Goal: Task Accomplishment & Management: Use online tool/utility

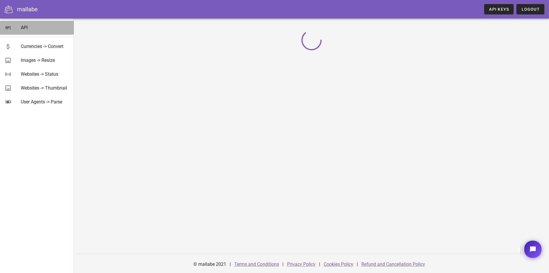
click at [22, 25] on div "API" at bounding box center [45, 27] width 48 height 5
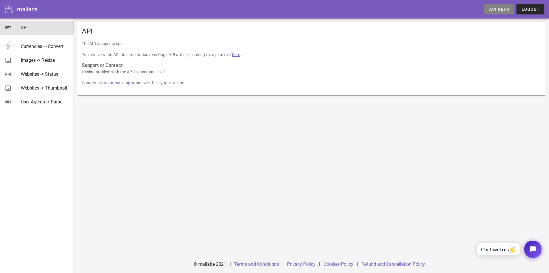
click at [494, 9] on span "API Keys" at bounding box center [499, 9] width 20 height 5
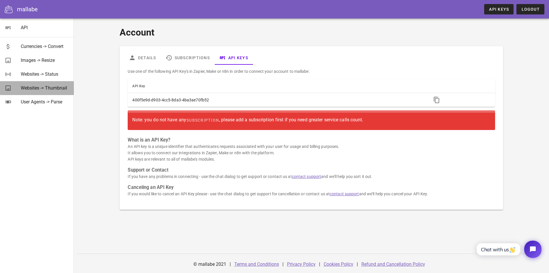
click at [45, 85] on div "Websites -> Thumbnail" at bounding box center [45, 87] width 48 height 5
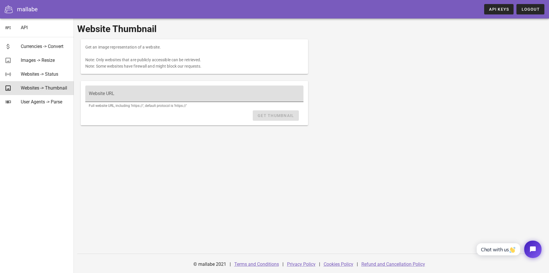
click at [200, 93] on input "Website URL" at bounding box center [194, 96] width 211 height 9
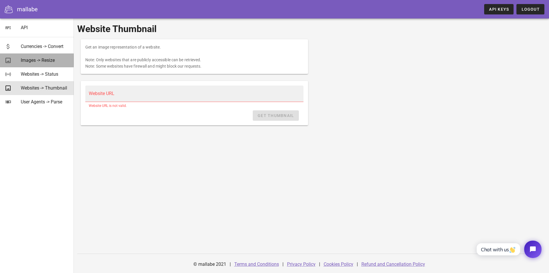
click at [47, 62] on div "Images -> Resize" at bounding box center [45, 59] width 48 height 5
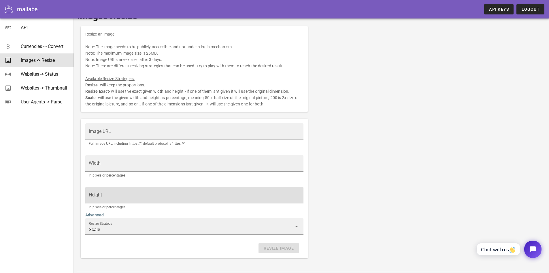
scroll to position [30, 0]
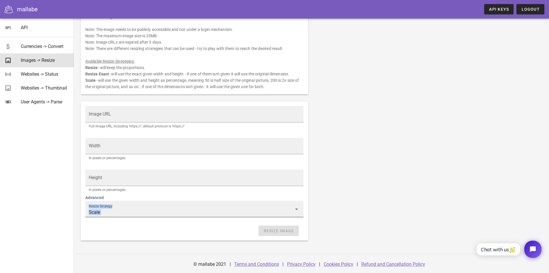
click at [160, 218] on div "Resize Strategy Scale" at bounding box center [194, 212] width 218 height 25
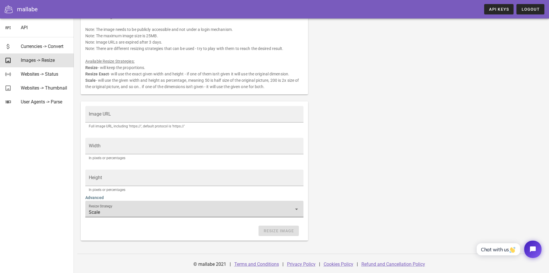
click at [160, 213] on input "Scale" at bounding box center [190, 211] width 203 height 9
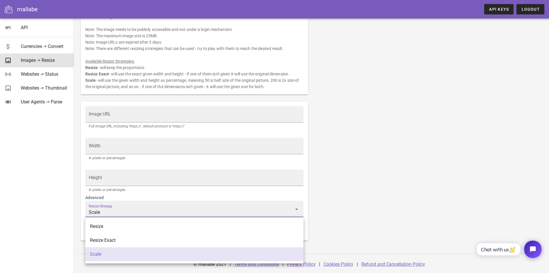
click at [368, 181] on div "Resize an image. Note: The image needs to be publicly accessible and not under …" at bounding box center [311, 124] width 469 height 238
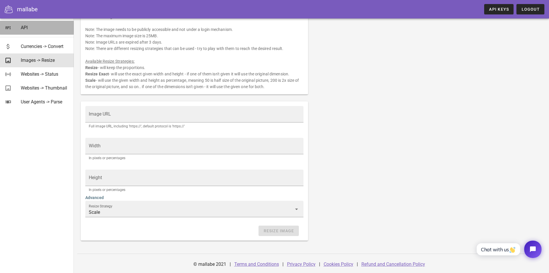
click at [23, 29] on div "API" at bounding box center [45, 27] width 48 height 5
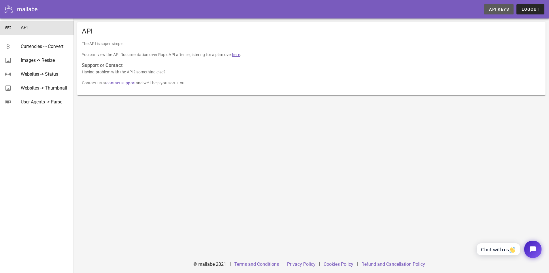
click at [505, 8] on span "API Keys" at bounding box center [499, 9] width 20 height 5
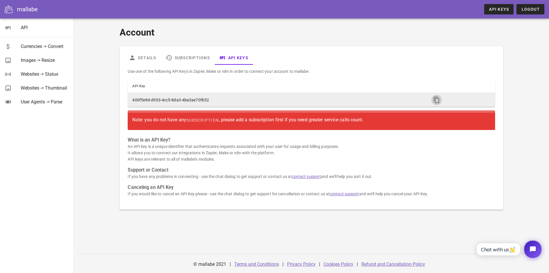
click at [438, 98] on icon "button" at bounding box center [437, 99] width 7 height 7
